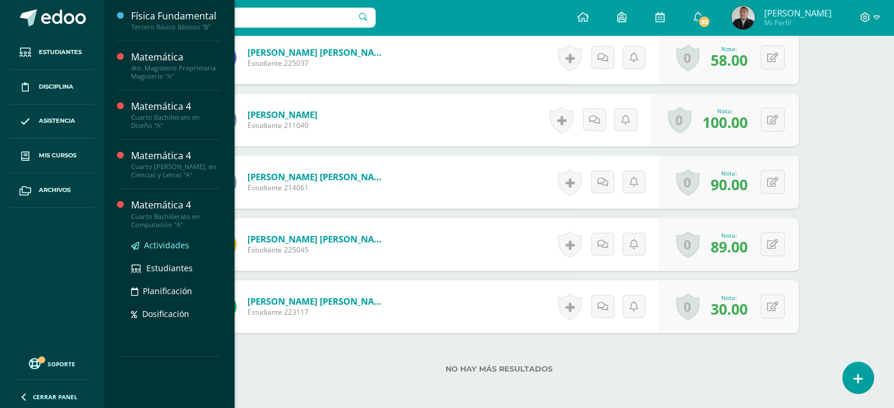
click at [171, 244] on span "Actividades" at bounding box center [166, 245] width 45 height 11
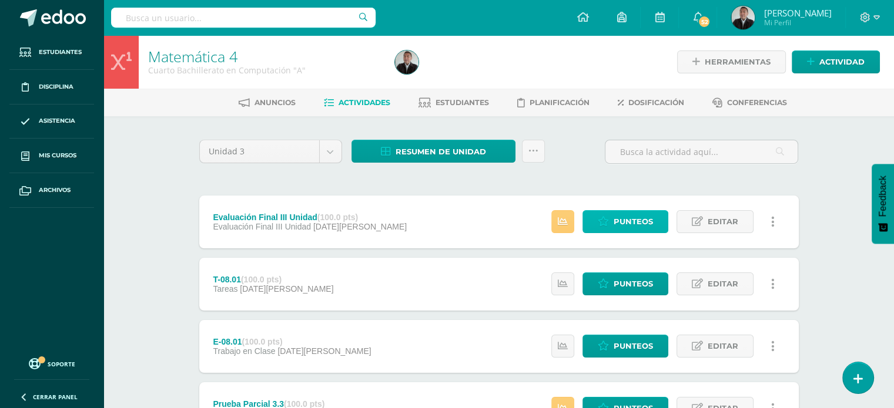
click at [633, 223] on span "Punteos" at bounding box center [632, 222] width 39 height 22
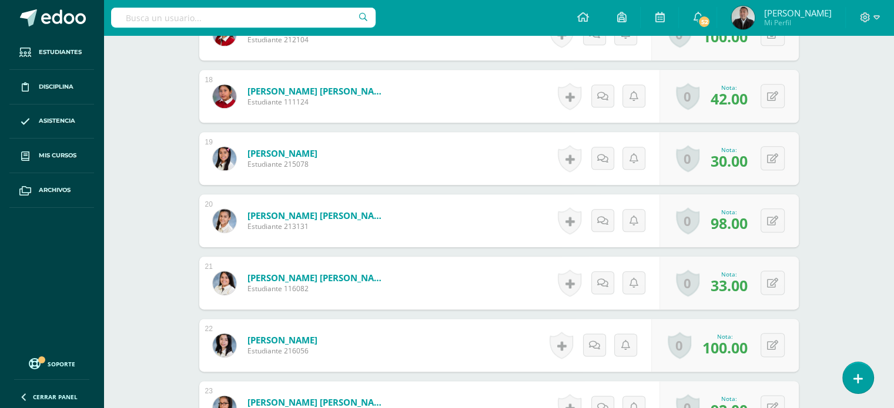
scroll to position [1402, 0]
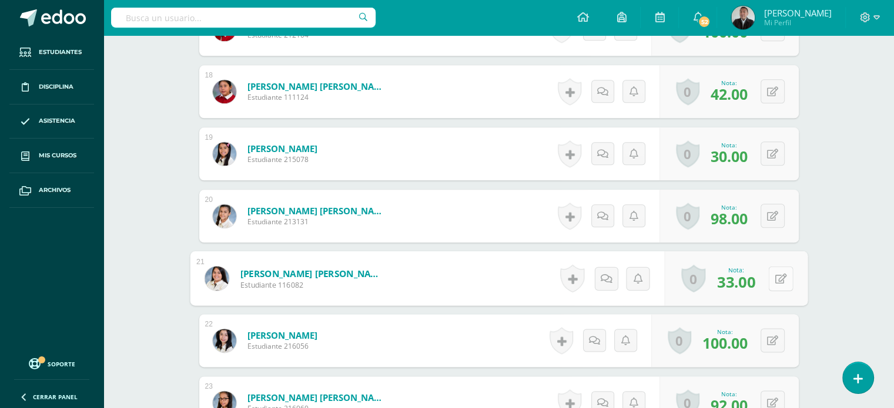
click at [774, 280] on icon at bounding box center [780, 278] width 12 height 10
type input "35"
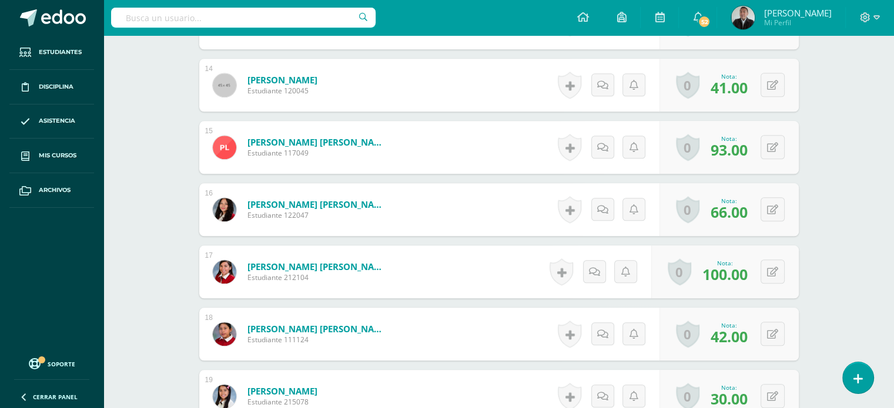
scroll to position [1133, 0]
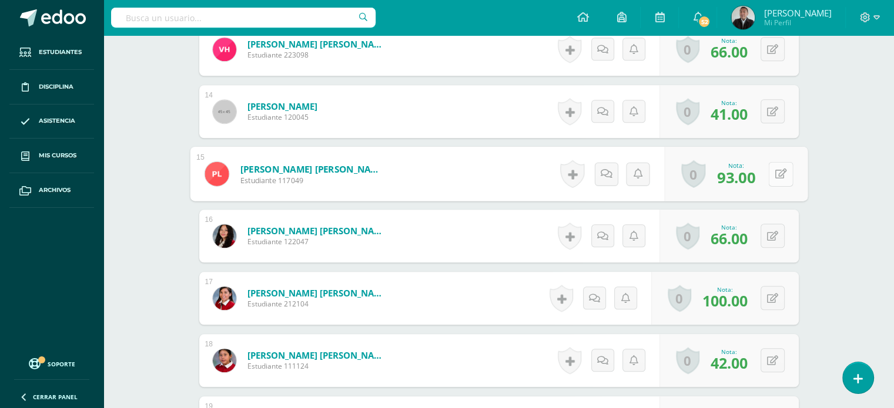
click at [767, 176] on div "0 Logros Logros obtenidos Aún no hay logros agregados Nota: 93.00" at bounding box center [735, 174] width 143 height 55
click at [777, 174] on icon at bounding box center [780, 174] width 12 height 10
type input "95"
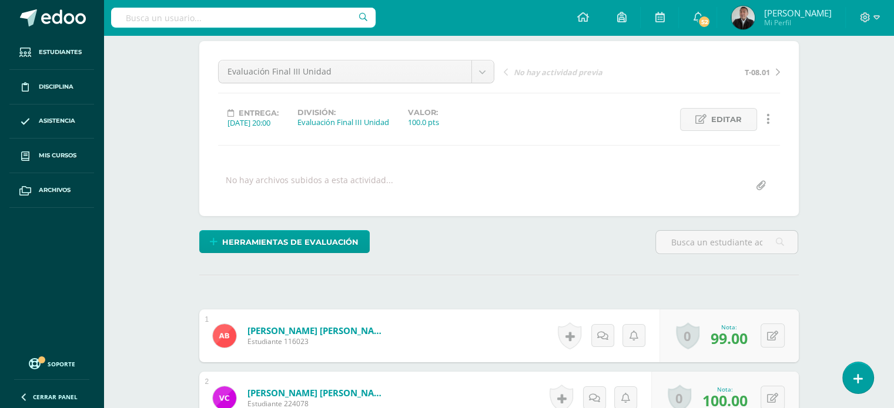
scroll to position [98, 0]
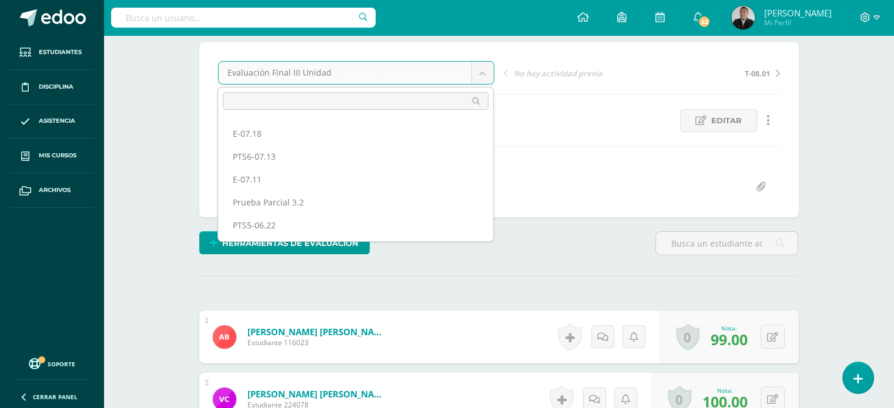
scroll to position [221, 0]
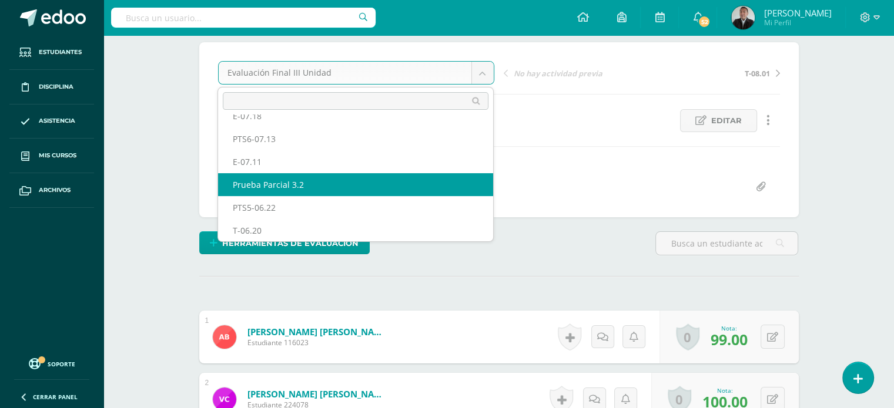
select select "/dashboard/teacher/grade-activity/199161/"
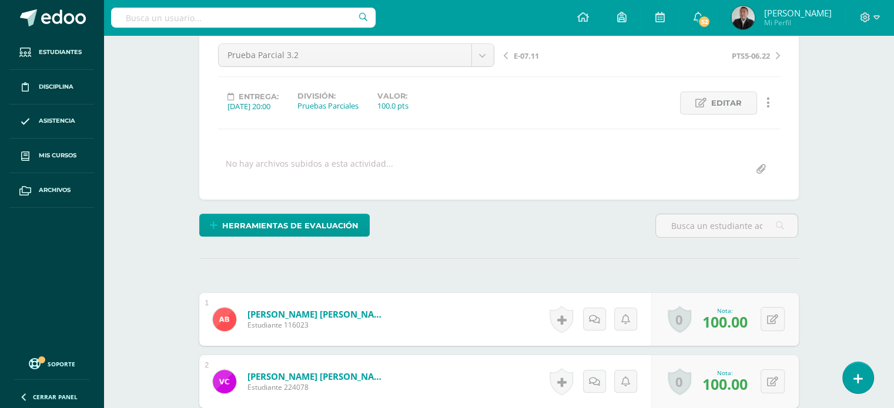
scroll to position [116, 0]
